Goal: Information Seeking & Learning: Find specific page/section

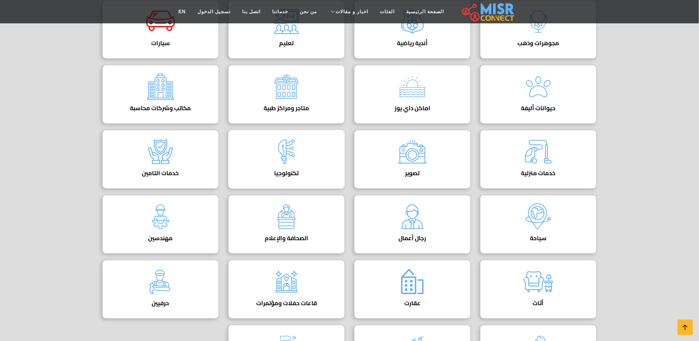
scroll to position [156, 0]
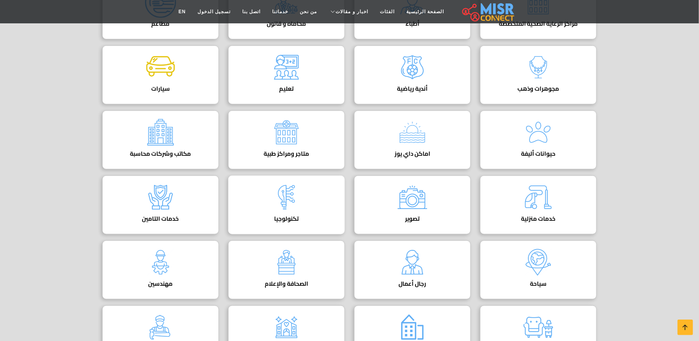
click at [290, 222] on h4 "تكنولوجيا" at bounding box center [286, 218] width 93 height 7
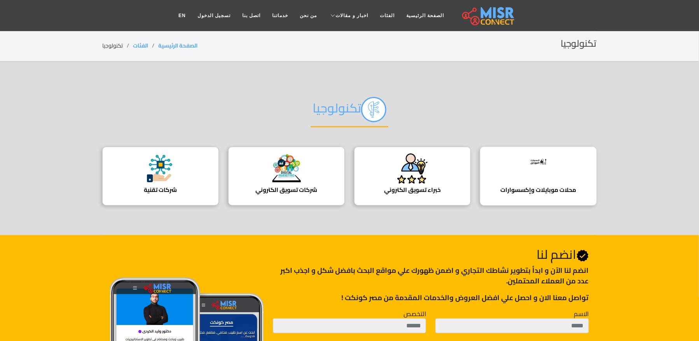
click at [536, 156] on img at bounding box center [538, 161] width 31 height 17
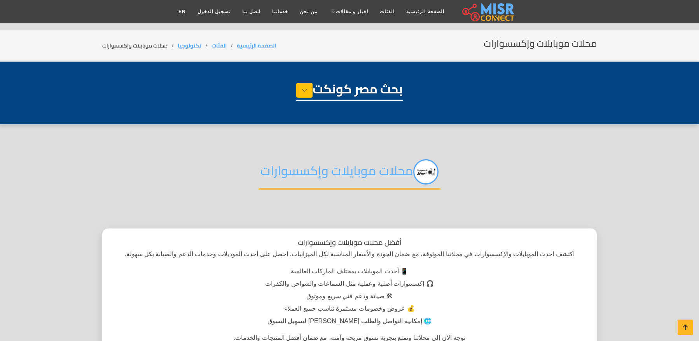
select select "**********"
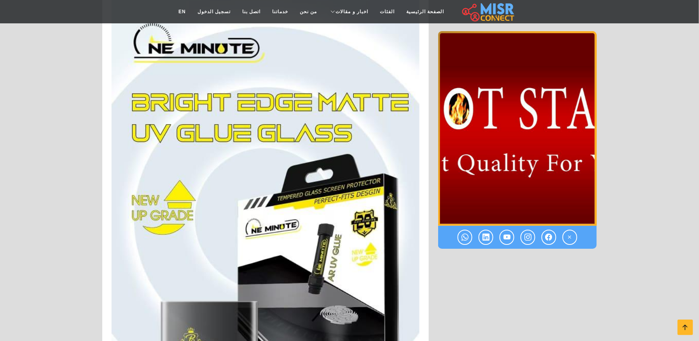
scroll to position [881, 0]
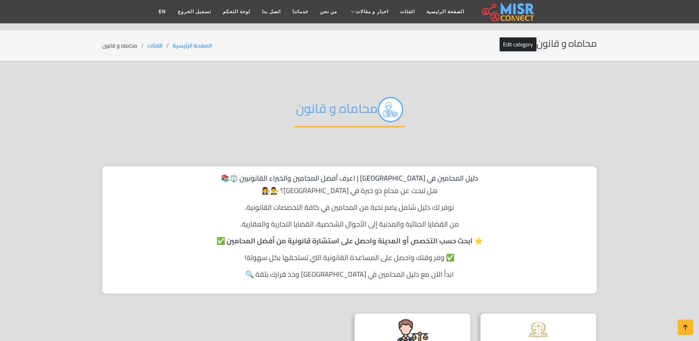
scroll to position [156, 0]
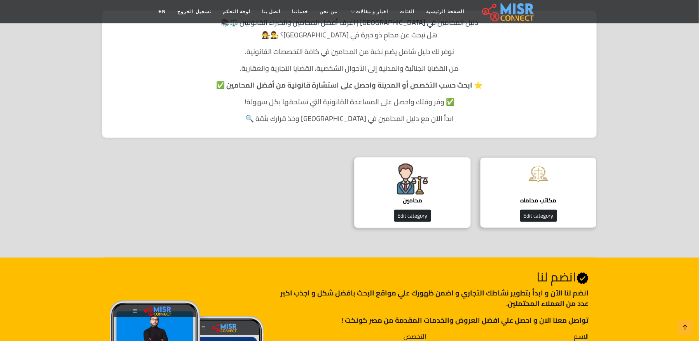
click at [402, 169] on img at bounding box center [412, 178] width 31 height 31
click at [423, 194] on div "محامين دليل المحامين Edit category" at bounding box center [412, 192] width 117 height 71
click at [422, 197] on h4 "محامين" at bounding box center [412, 200] width 93 height 7
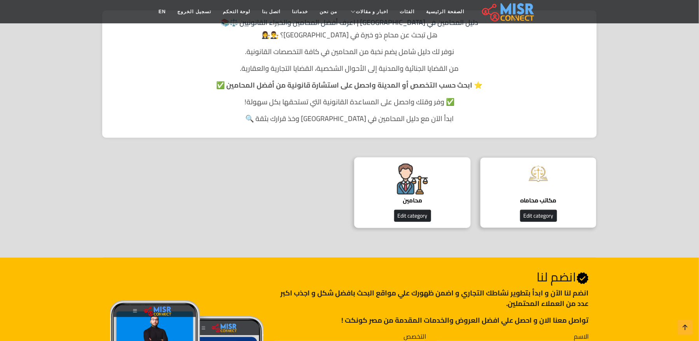
click at [422, 197] on h4 "محامين" at bounding box center [412, 200] width 93 height 7
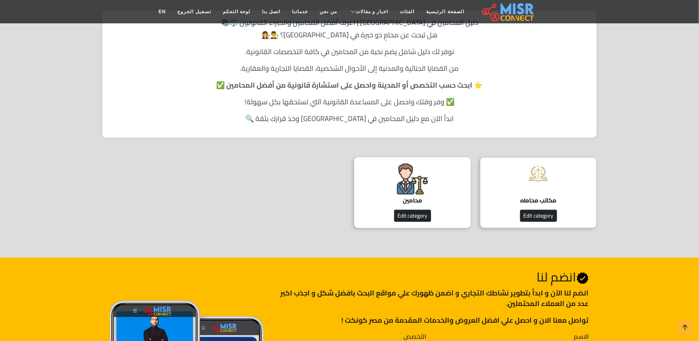
click at [422, 197] on h4 "محامين" at bounding box center [412, 200] width 93 height 7
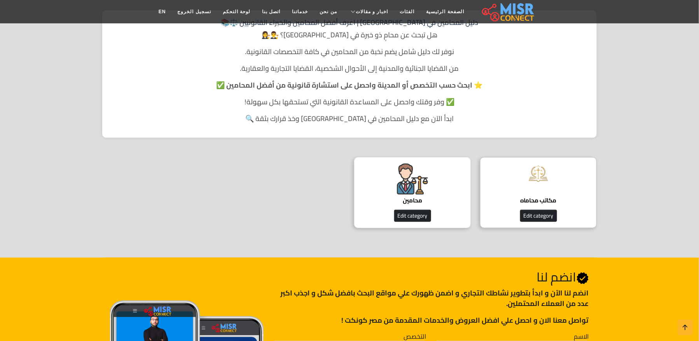
click at [422, 197] on h4 "محامين" at bounding box center [412, 200] width 93 height 7
drag, startPoint x: 420, startPoint y: 180, endPoint x: 407, endPoint y: 190, distance: 16.3
click at [407, 190] on img at bounding box center [412, 178] width 31 height 31
click at [407, 197] on h4 "محامين" at bounding box center [412, 200] width 93 height 7
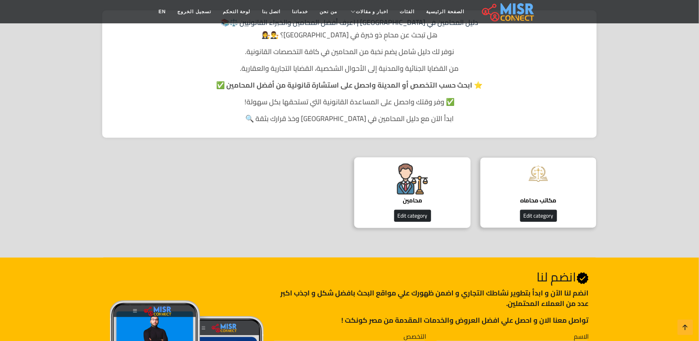
click at [407, 201] on h4 "محامين" at bounding box center [412, 200] width 93 height 7
click at [408, 199] on h4 "محامين" at bounding box center [412, 200] width 93 height 7
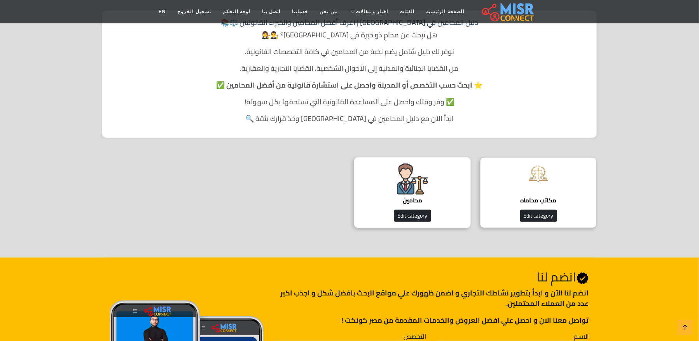
click at [408, 199] on h4 "محامين" at bounding box center [412, 200] width 93 height 7
click at [427, 193] on img at bounding box center [412, 178] width 31 height 31
click at [433, 170] on div "محامين دليل المحامين Edit category" at bounding box center [412, 192] width 117 height 71
click at [416, 198] on h4 "محامين" at bounding box center [412, 200] width 93 height 7
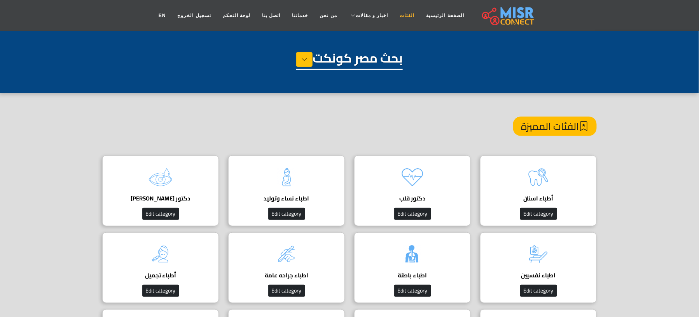
click at [395, 17] on link "الفئات" at bounding box center [407, 15] width 26 height 15
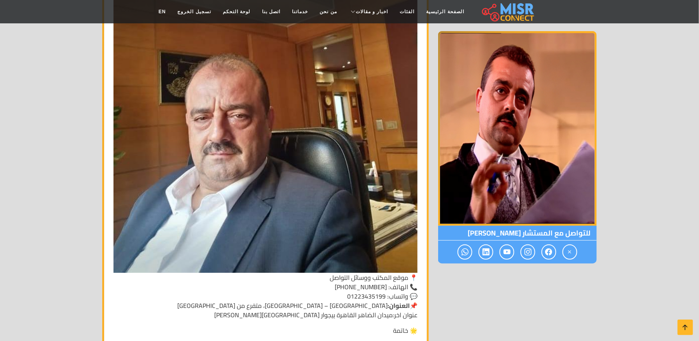
scroll to position [2998, 0]
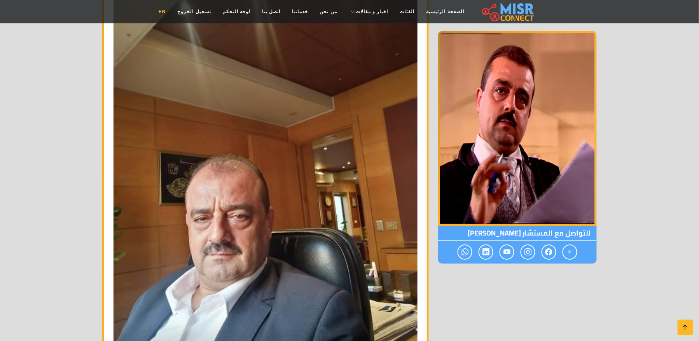
click at [172, 10] on link "EN" at bounding box center [162, 11] width 19 height 15
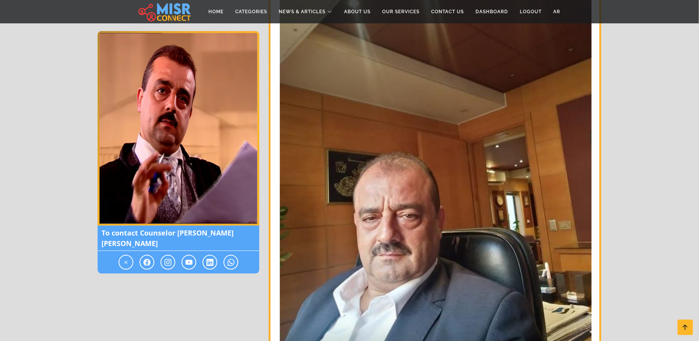
scroll to position [3383, 0]
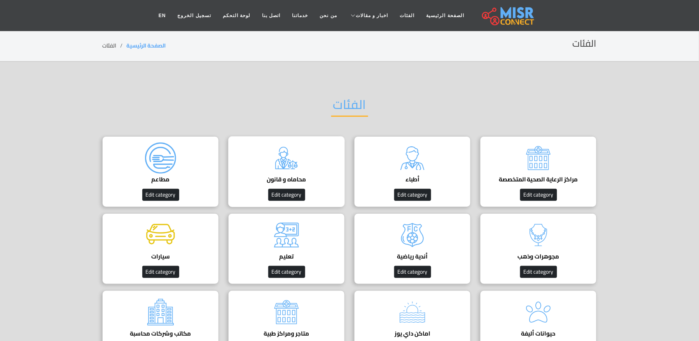
click at [293, 156] on img at bounding box center [286, 157] width 31 height 31
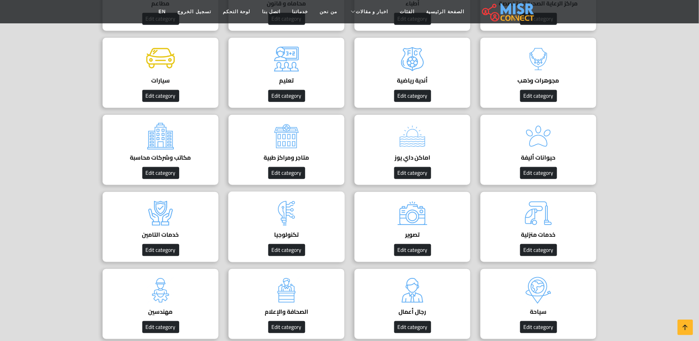
scroll to position [156, 0]
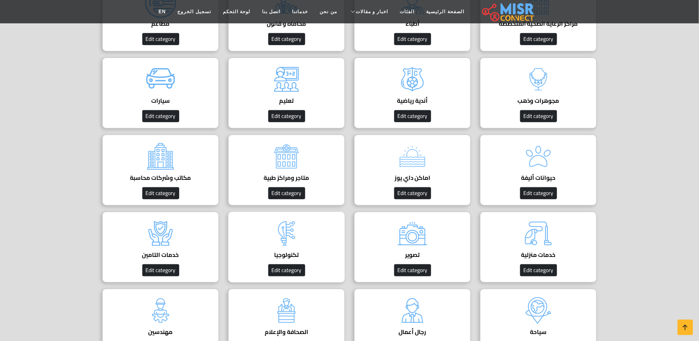
click at [278, 251] on h4 "تكنولوجيا" at bounding box center [286, 254] width 93 height 7
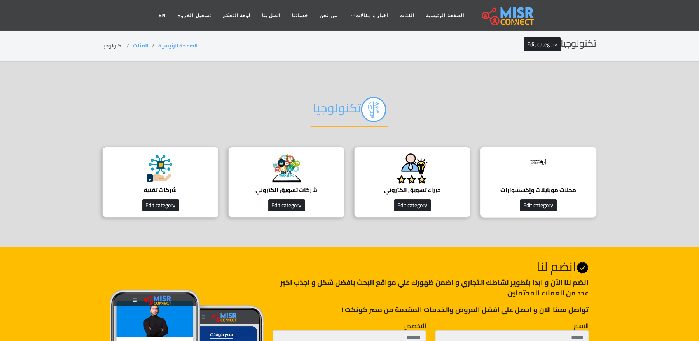
click at [528, 170] on div at bounding box center [538, 168] width 31 height 31
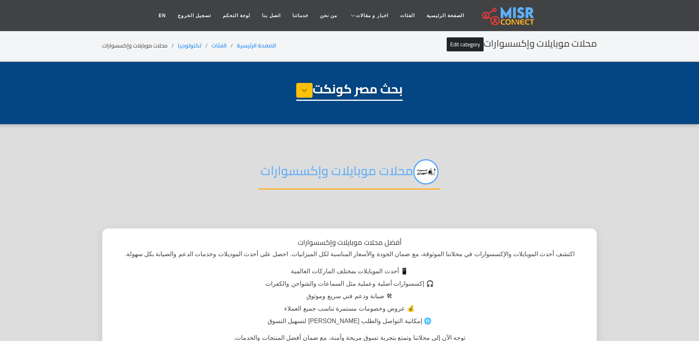
select select "**********"
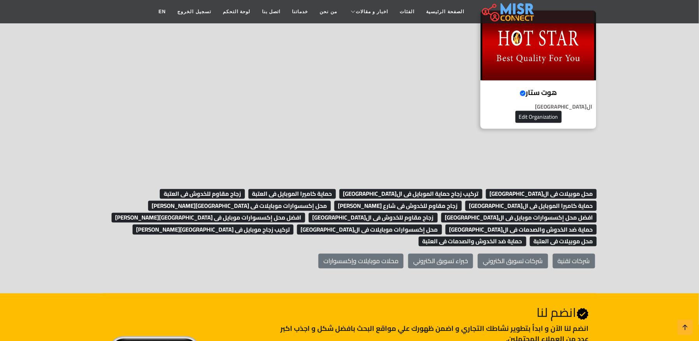
scroll to position [311, 0]
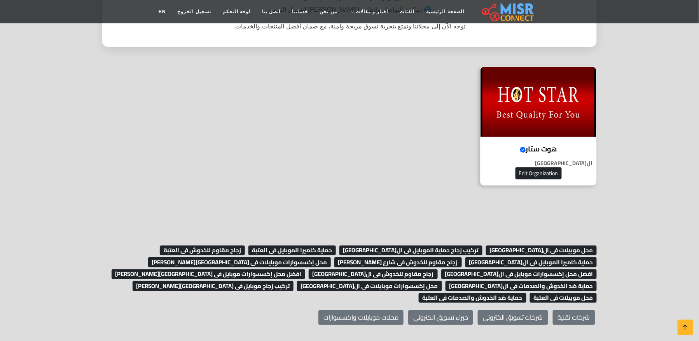
click at [523, 147] on icon "Verified account" at bounding box center [523, 150] width 6 height 6
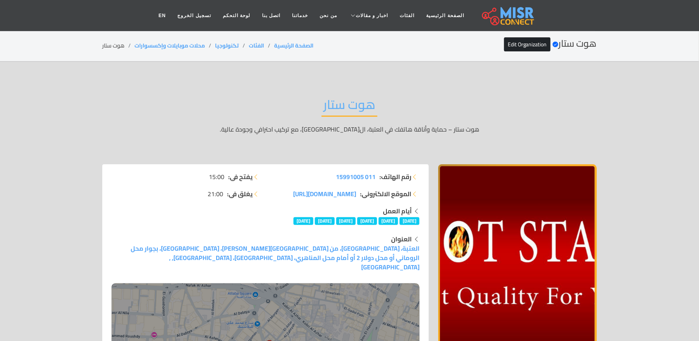
click at [111, 42] on li "هوت ستار" at bounding box center [118, 46] width 32 height 8
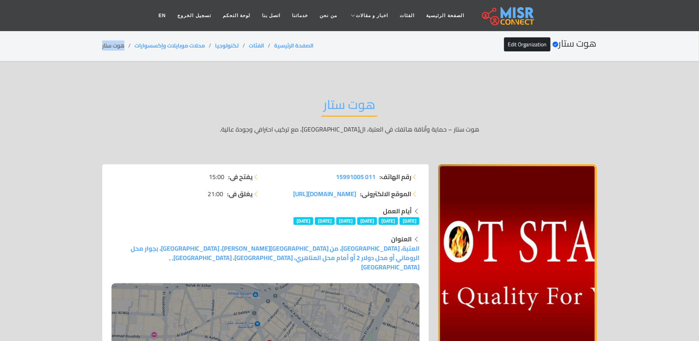
click at [111, 42] on li "هوت ستار" at bounding box center [118, 46] width 32 height 8
copy main "هوت ستار"
copy ol "محلات موبايلات وإكسسوارات"
drag, startPoint x: 206, startPoint y: 43, endPoint x: 134, endPoint y: 43, distance: 71.9
click at [134, 43] on ol "الصفحة الرئيسية الفئات تكنولوجيا محلات موبايلات وإكسسوارات هوت ستار" at bounding box center [207, 46] width 211 height 8
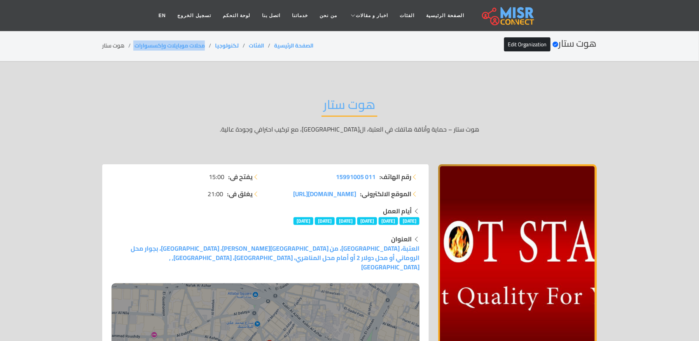
copy ol "محلات موبايلات وإكسسوارات"
click at [121, 44] on li "هوت ستار" at bounding box center [118, 46] width 32 height 8
copy main "هوت ستار"
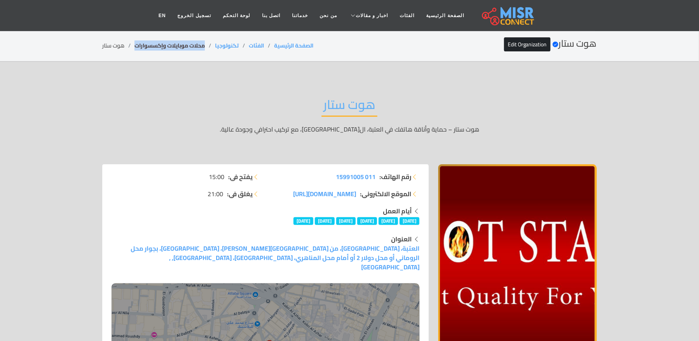
drag, startPoint x: 208, startPoint y: 43, endPoint x: 135, endPoint y: 45, distance: 73.1
click at [135, 45] on li "محلات موبايلات وإكسسوارات" at bounding box center [175, 46] width 80 height 8
copy link "محلات موبايلات وإكسسوارات"
click at [114, 45] on li "هوت ستار" at bounding box center [118, 46] width 32 height 8
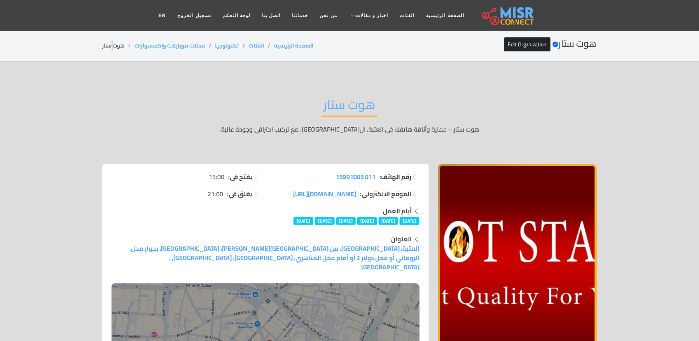
click at [114, 45] on li "هوت ستار" at bounding box center [118, 46] width 32 height 8
copy main "هوت ستار"
drag, startPoint x: 212, startPoint y: 41, endPoint x: 132, endPoint y: 41, distance: 80.1
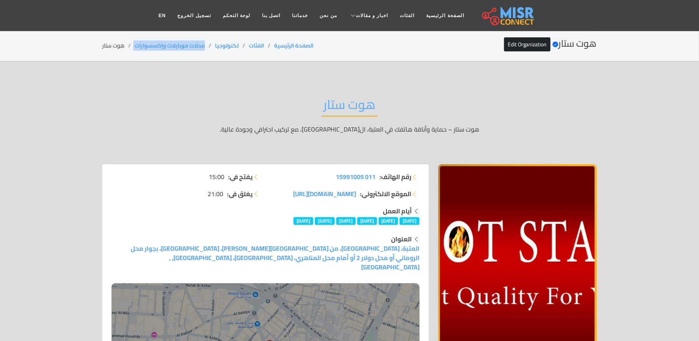
click at [132, 41] on div "هوت ستار Verified account Edit Organization الصفحة الرئيسية الفئات تكنولوجيا مح…" at bounding box center [349, 45] width 495 height 15
copy ol "محلات موبايلات وإكسسوارات"
click at [115, 45] on li "هوت ستار" at bounding box center [118, 46] width 32 height 8
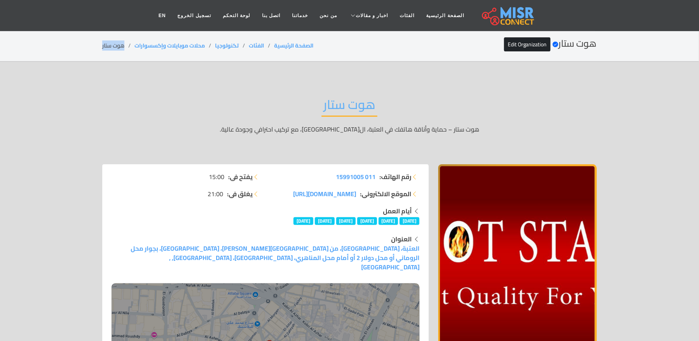
click at [115, 45] on li "هوت ستار" at bounding box center [118, 46] width 32 height 8
copy main "هوت ستار"
drag, startPoint x: 207, startPoint y: 42, endPoint x: 126, endPoint y: 44, distance: 80.5
click at [126, 44] on ol "الصفحة الرئيسية الفئات تكنولوجيا محلات موبايلات وإكسسوارات هوت ستار" at bounding box center [207, 46] width 211 height 8
copy ol "محلات موبايلات وإكسسوارات"
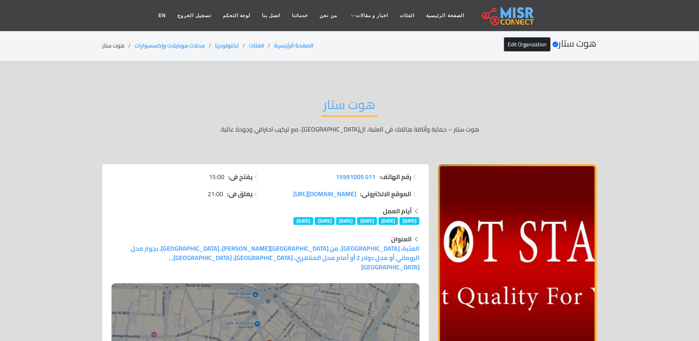
click at [100, 46] on div "هوت ستار Verified account Edit Organization الصفحة الرئيسية الفئات تكنولوجيا مح…" at bounding box center [349, 45] width 513 height 15
drag, startPoint x: 212, startPoint y: 41, endPoint x: 195, endPoint y: 45, distance: 17.3
click at [205, 42] on div "هوت ستار Verified account Edit Organization الصفحة الرئيسية الفئات تكنولوجيا مح…" at bounding box center [349, 45] width 495 height 15
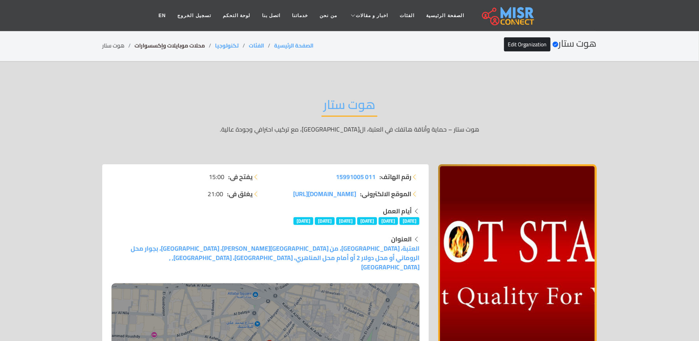
click at [165, 48] on link "محلات موبايلات وإكسسوارات" at bounding box center [170, 45] width 70 height 10
drag, startPoint x: 194, startPoint y: 44, endPoint x: 134, endPoint y: 44, distance: 60.6
click at [134, 44] on ol "الصفحة الرئيسية الفئات تكنولوجيا محلات موبايلات وإكسسوارات هوت ستار" at bounding box center [207, 46] width 211 height 8
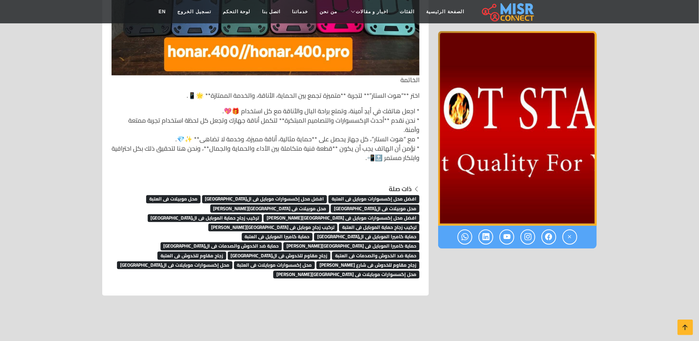
scroll to position [3591, 0]
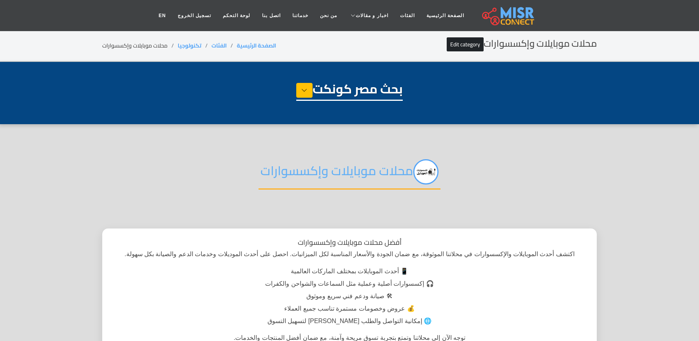
select select "**********"
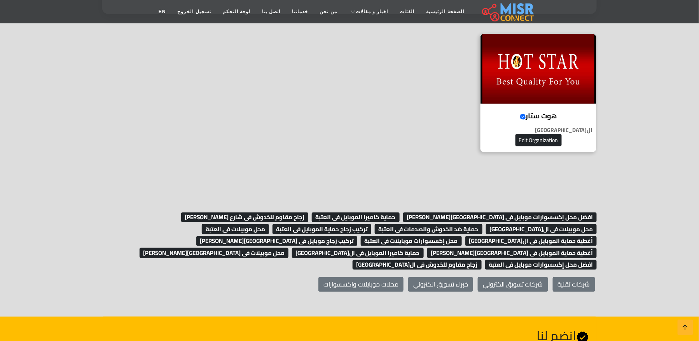
scroll to position [259, 0]
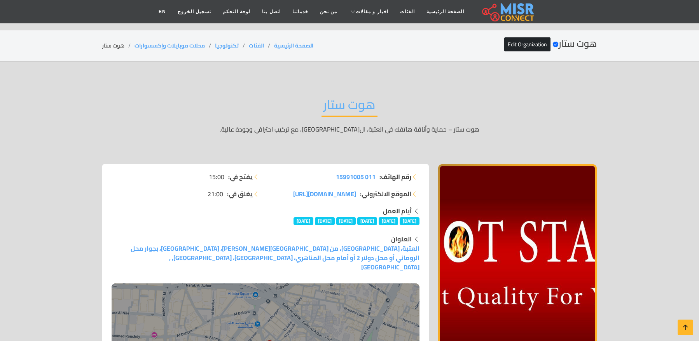
scroll to position [3591, 0]
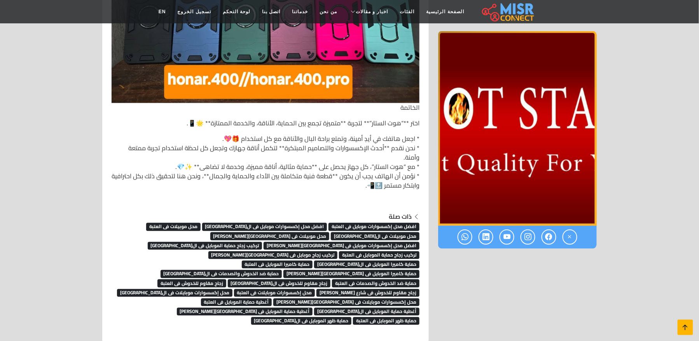
click at [693, 330] on link at bounding box center [686, 327] width 16 height 16
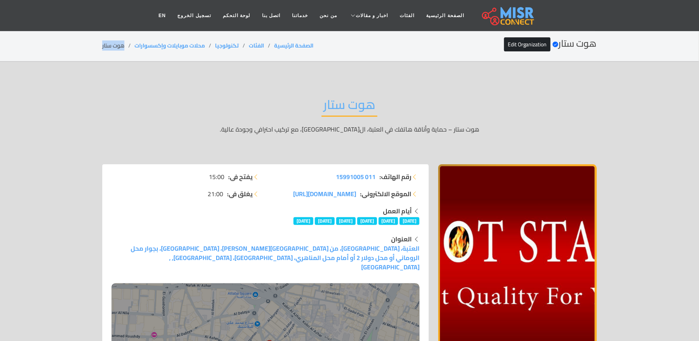
drag, startPoint x: 125, startPoint y: 45, endPoint x: 77, endPoint y: 45, distance: 48.2
click at [77, 45] on section "هوت ستار Verified account Edit Organization الصفحة الرئيسية الفئات تكنولوجيا مح…" at bounding box center [349, 45] width 699 height 31
copy li "هوت ستار"
drag, startPoint x: 208, startPoint y: 47, endPoint x: 134, endPoint y: 43, distance: 73.6
click at [135, 43] on li "محلات موبايلات وإكسسوارات" at bounding box center [175, 46] width 80 height 8
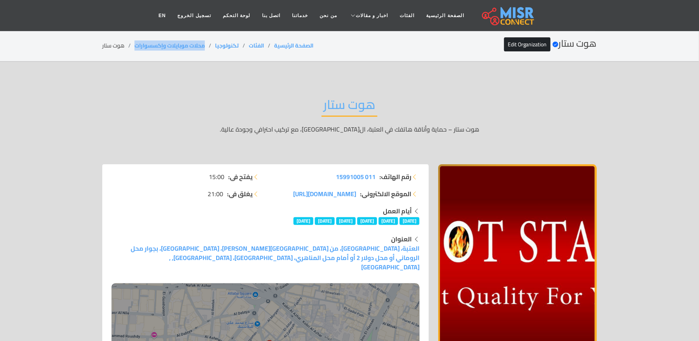
copy link "محلات موبايلات وإكسسوارات"
click at [115, 45] on li "هوت ستار" at bounding box center [118, 46] width 32 height 8
copy main "هوت ستار"
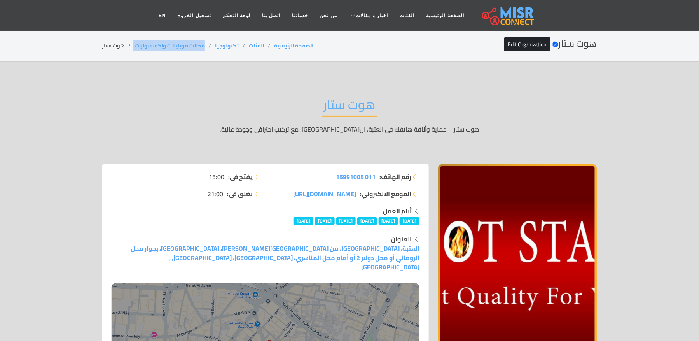
drag, startPoint x: 211, startPoint y: 40, endPoint x: 132, endPoint y: 49, distance: 79.8
click at [133, 47] on div "هوت ستار Verified account Edit Organization الصفحة الرئيسية الفئات تكنولوجيا مح…" at bounding box center [349, 45] width 495 height 15
copy ol "محلات موبايلات وإكسسوارات"
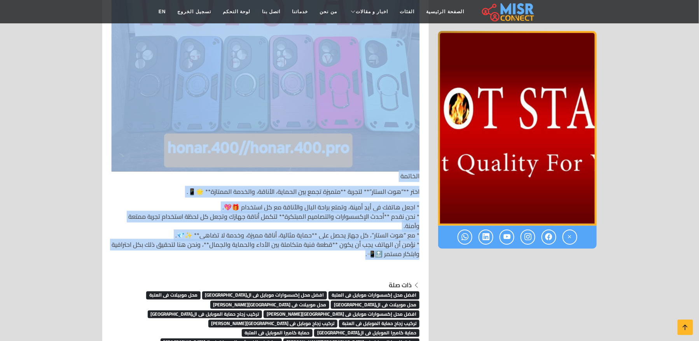
scroll to position [3524, 0]
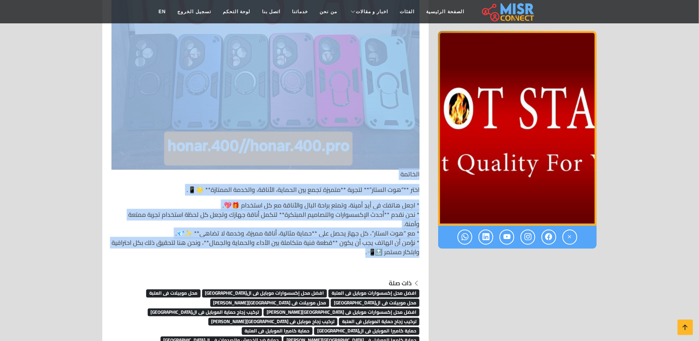
drag, startPoint x: 417, startPoint y: 117, endPoint x: 316, endPoint y: 237, distance: 157.2
copy div "هوت الستار – وجهتك المثالية لحماية وأناقة هاتفك** 🌟📱 في قلب القاهرة النابض، وعل…"
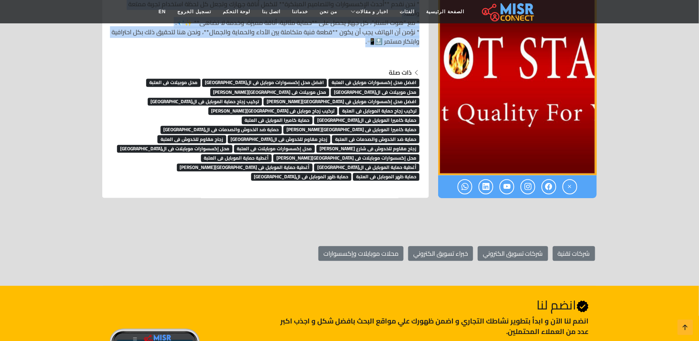
scroll to position [3680, 0]
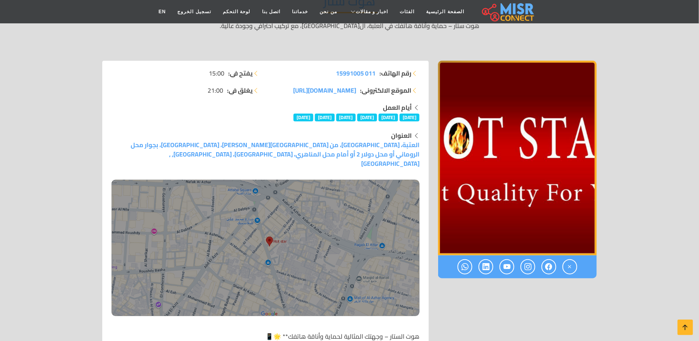
scroll to position [0, 0]
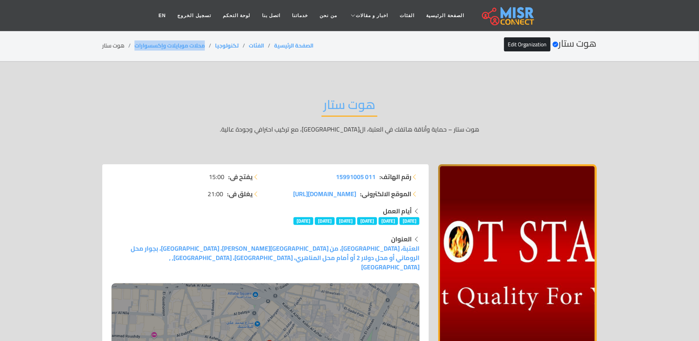
drag, startPoint x: 206, startPoint y: 47, endPoint x: 135, endPoint y: 56, distance: 71.8
click at [135, 56] on section "هوت ستار Verified account Edit Organization الصفحة الرئيسية الفئات تكنولوجيا مح…" at bounding box center [349, 45] width 699 height 31
copy link "محلات موبايلات وإكسسوارات"
drag, startPoint x: 124, startPoint y: 45, endPoint x: 90, endPoint y: 48, distance: 34.4
click at [90, 48] on section "هوت ستار Verified account Edit Organization الصفحة الرئيسية الفئات تكنولوجيا مح…" at bounding box center [349, 45] width 699 height 31
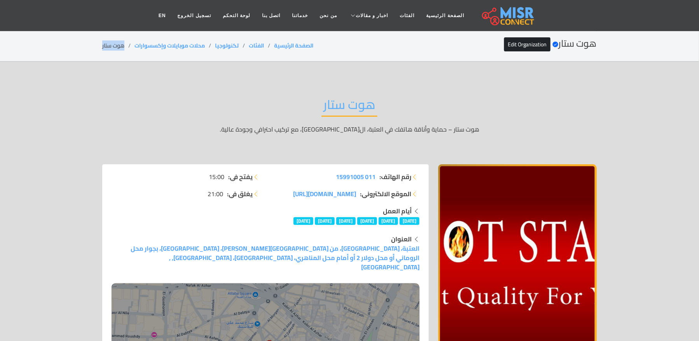
copy li "هوت ستار"
copy ol "محلات موبايلات وإكسسوارات"
drag, startPoint x: 208, startPoint y: 43, endPoint x: 133, endPoint y: 52, distance: 76.3
click at [133, 52] on div "هوت ستار Verified account Edit Organization الصفحة الرئيسية الفئات تكنولوجيا مح…" at bounding box center [349, 45] width 495 height 15
click at [112, 43] on li "هوت ستار" at bounding box center [118, 46] width 32 height 8
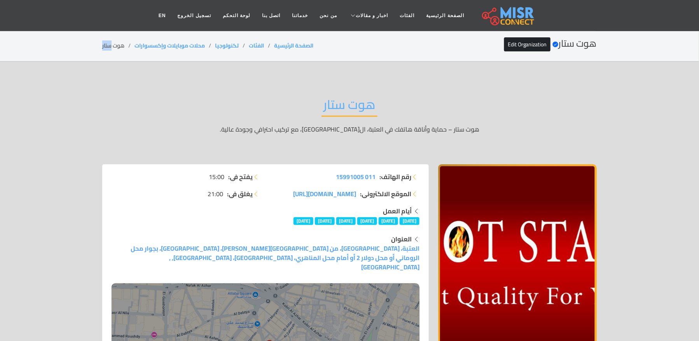
click at [112, 43] on li "هوت ستار" at bounding box center [118, 46] width 32 height 8
copy main "هوت ستار"
drag, startPoint x: 208, startPoint y: 41, endPoint x: 128, endPoint y: 45, distance: 79.4
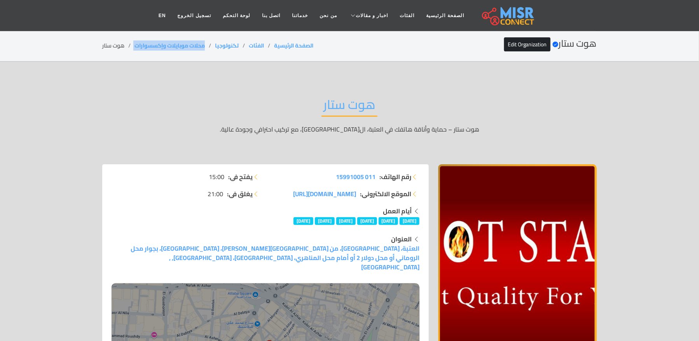
click at [128, 45] on ol "الصفحة الرئيسية الفئات تكنولوجيا محلات موبايلات وإكسسوارات هوت ستار" at bounding box center [207, 46] width 211 height 8
click at [126, 47] on li "هوت ستار" at bounding box center [118, 46] width 32 height 8
click at [119, 47] on li "هوت ستار" at bounding box center [118, 46] width 32 height 8
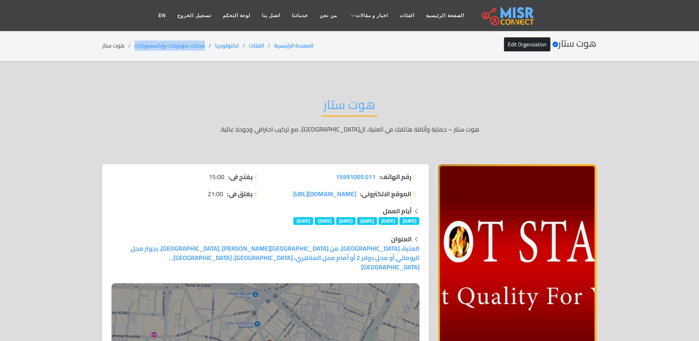
drag, startPoint x: 202, startPoint y: 47, endPoint x: 134, endPoint y: 54, distance: 68.8
click at [134, 54] on section "هوت ستار Verified account Edit Organization الصفحة الرئيسية الفئات تكنولوجيا مح…" at bounding box center [349, 45] width 699 height 31
click at [111, 49] on li "هوت ستار" at bounding box center [118, 46] width 32 height 8
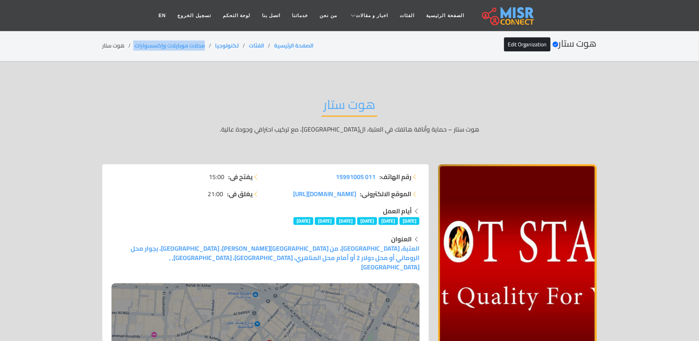
drag, startPoint x: 189, startPoint y: 46, endPoint x: 132, endPoint y: 52, distance: 56.7
click at [132, 52] on div "هوت ستار Verified account Edit Organization الصفحة الرئيسية الفئات تكنولوجيا مح…" at bounding box center [349, 45] width 495 height 15
click at [104, 47] on li "هوت ستار" at bounding box center [118, 46] width 32 height 8
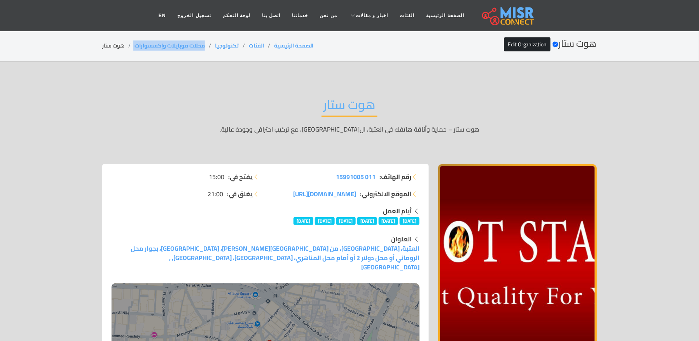
drag, startPoint x: 211, startPoint y: 44, endPoint x: 131, endPoint y: 49, distance: 81.0
click at [131, 49] on ol "الصفحة الرئيسية الفئات تكنولوجيا محلات موبايلات وإكسسوارات هوت ستار" at bounding box center [207, 46] width 211 height 8
click at [112, 42] on li "هوت ستار" at bounding box center [118, 46] width 32 height 8
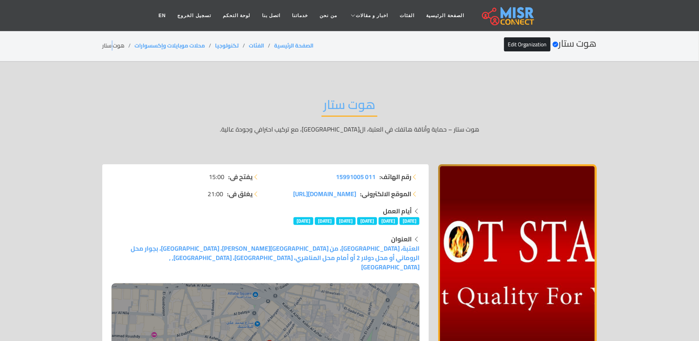
click at [112, 42] on li "هوت ستار" at bounding box center [118, 46] width 32 height 8
drag, startPoint x: 207, startPoint y: 47, endPoint x: 89, endPoint y: 2, distance: 125.9
click at [129, 45] on ol "الصفحة الرئيسية الفئات تكنولوجيا محلات موبايلات وإكسسوارات هوت ستار" at bounding box center [207, 46] width 211 height 8
click at [114, 52] on div "هوت ستار Verified account Edit Organization الصفحة الرئيسية الفئات تكنولوجيا مح…" at bounding box center [349, 45] width 495 height 15
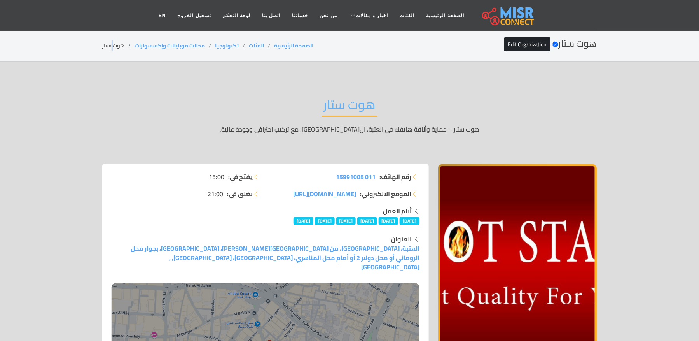
click at [114, 52] on div "هوت ستار Verified account Edit Organization الصفحة الرئيسية الفئات تكنولوجيا مح…" at bounding box center [349, 45] width 495 height 15
click at [114, 50] on div "هوت ستار Verified account Edit Organization الصفحة الرئيسية الفئات تكنولوجيا مح…" at bounding box center [349, 45] width 495 height 15
drag, startPoint x: 207, startPoint y: 42, endPoint x: 130, endPoint y: 46, distance: 77.1
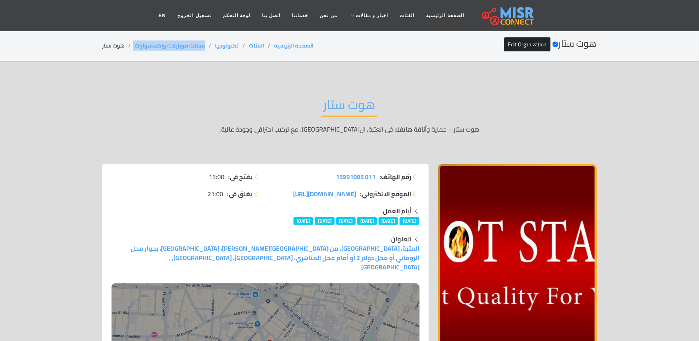
click at [130, 46] on ol "الصفحة الرئيسية الفئات تكنولوجيا محلات موبايلات وإكسسوارات هوت ستار" at bounding box center [207, 46] width 211 height 8
click at [116, 47] on li "هوت ستار" at bounding box center [118, 46] width 32 height 8
drag, startPoint x: 203, startPoint y: 41, endPoint x: 134, endPoint y: 41, distance: 68.4
click at [135, 42] on li "محلات موبايلات وإكسسوارات" at bounding box center [175, 46] width 80 height 8
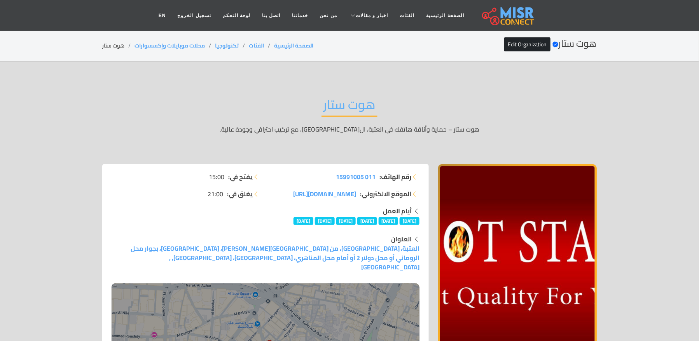
click at [114, 42] on li "هوت ستار" at bounding box center [118, 46] width 32 height 8
drag, startPoint x: 210, startPoint y: 40, endPoint x: 132, endPoint y: 40, distance: 77.8
click at [132, 40] on div "هوت ستار Verified account Edit Organization الصفحة الرئيسية الفئات تكنولوجيا مح…" at bounding box center [349, 45] width 495 height 15
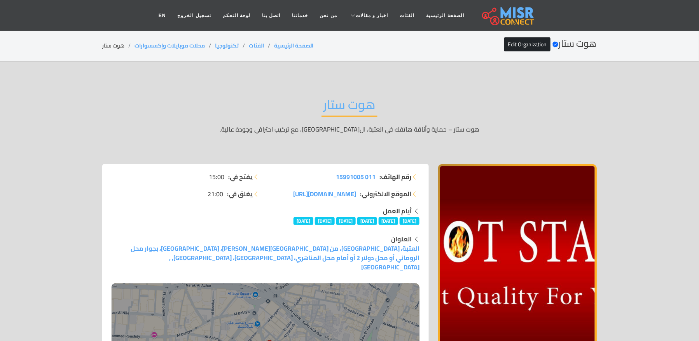
click at [120, 44] on li "هوت ستار" at bounding box center [118, 46] width 32 height 8
drag, startPoint x: 209, startPoint y: 51, endPoint x: 135, endPoint y: 48, distance: 74.3
click at [135, 48] on div "هوت ستار Verified account Edit Organization الصفحة الرئيسية الفئات تكنولوجيا مح…" at bounding box center [349, 45] width 495 height 15
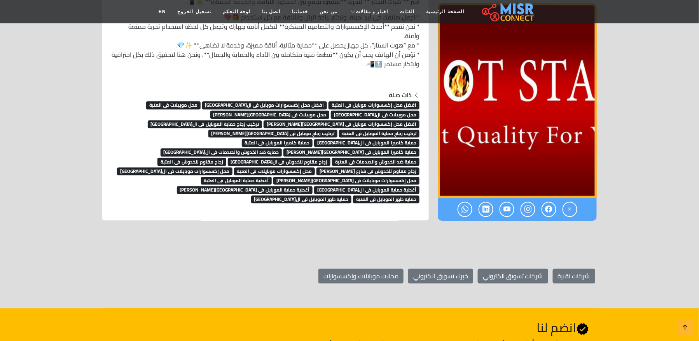
scroll to position [3692, 0]
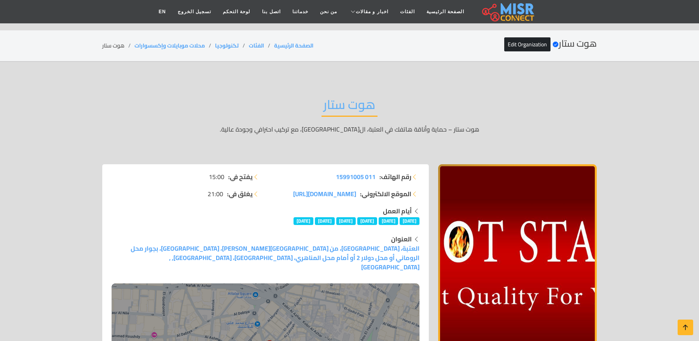
scroll to position [3692, 0]
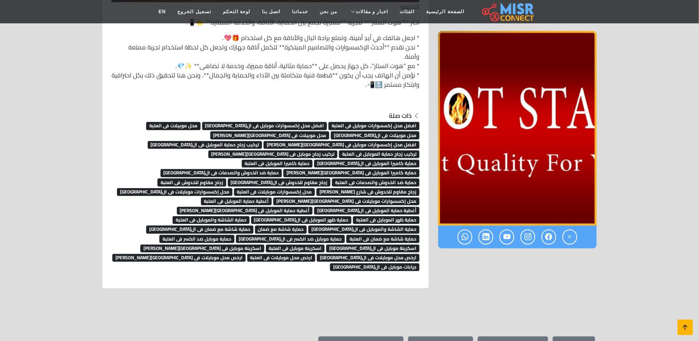
click at [685, 325] on icon at bounding box center [685, 327] width 11 height 11
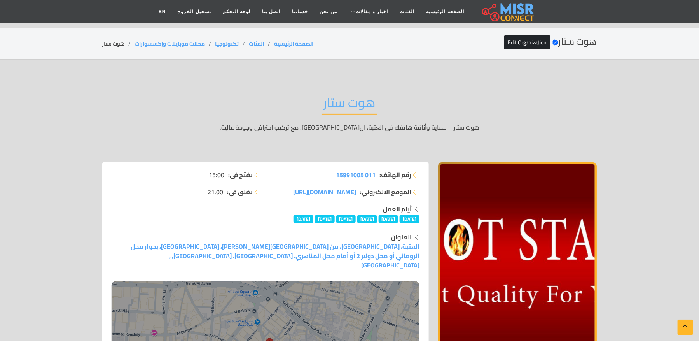
scroll to position [0, 0]
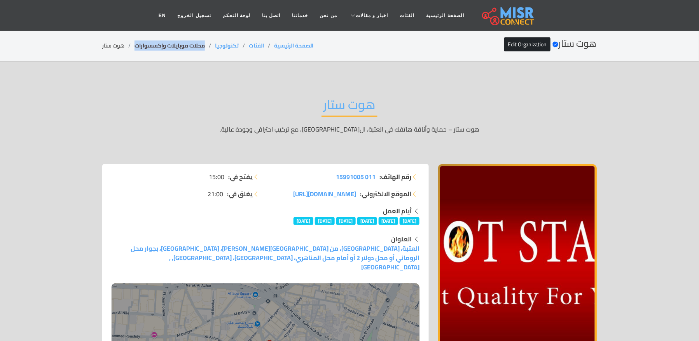
drag, startPoint x: 207, startPoint y: 45, endPoint x: 134, endPoint y: 50, distance: 72.8
click at [135, 50] on li "محلات موبايلات وإكسسوارات" at bounding box center [175, 46] width 80 height 8
copy link "محلات موبايلات وإكسسوارات"
click at [117, 45] on li "هوت ستار" at bounding box center [118, 46] width 32 height 8
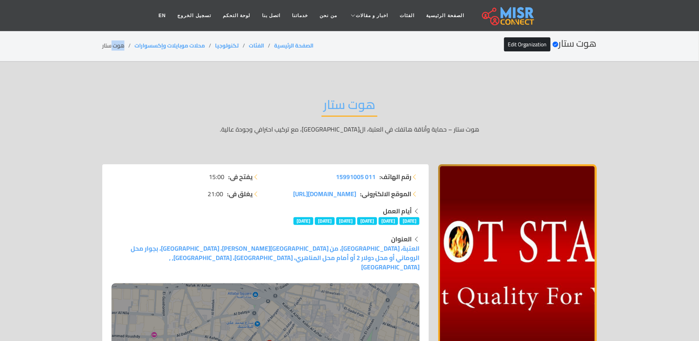
click at [117, 45] on li "هوت ستار" at bounding box center [118, 46] width 32 height 8
copy main "هوت ستار"
drag, startPoint x: 207, startPoint y: 45, endPoint x: 128, endPoint y: 54, distance: 79.3
click at [128, 54] on section "هوت ستار Verified account Edit Organization الصفحة الرئيسية الفئات تكنولوجيا مح…" at bounding box center [349, 45] width 699 height 31
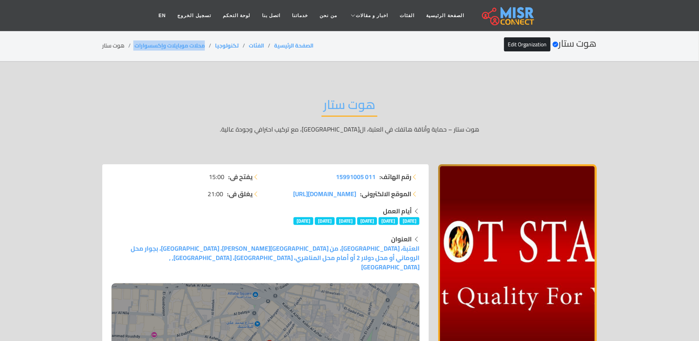
copy ol "محلات موبايلات وإكسسوارات"
